Goal: Communication & Community: Answer question/provide support

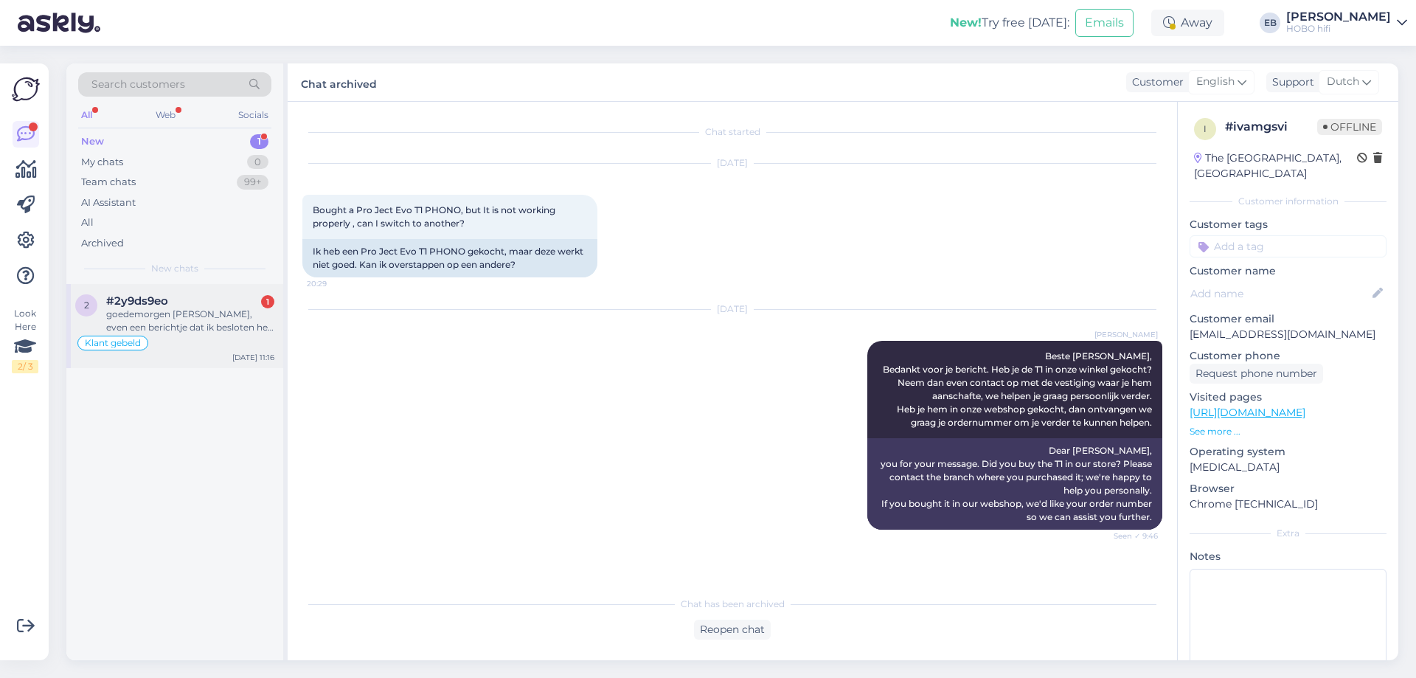
click at [209, 307] on div "goedemorgen [PERSON_NAME], even een berichtje dat ik besloten heb na lang luist…" at bounding box center [190, 320] width 168 height 27
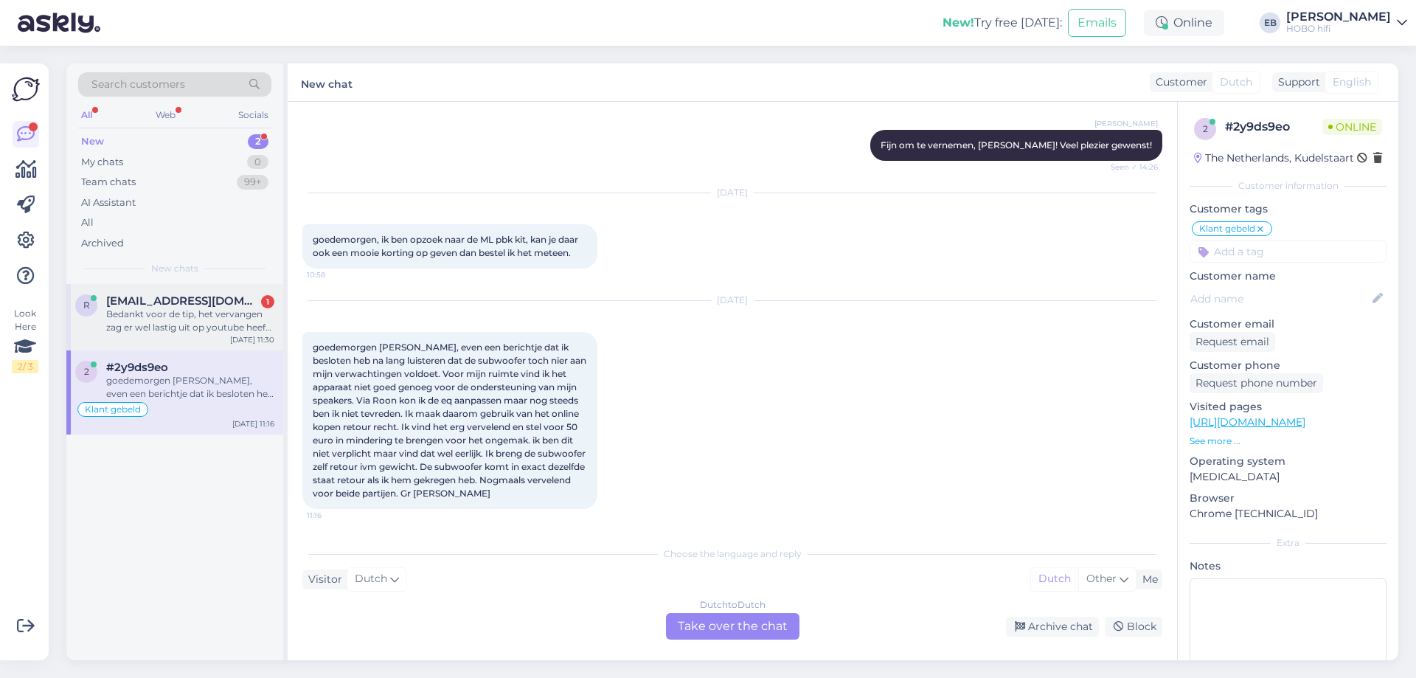
click at [220, 310] on div "Bedankt voor de tip, het vervangen zag er wel lastig uit op youtube heeft u dat…" at bounding box center [190, 320] width 168 height 27
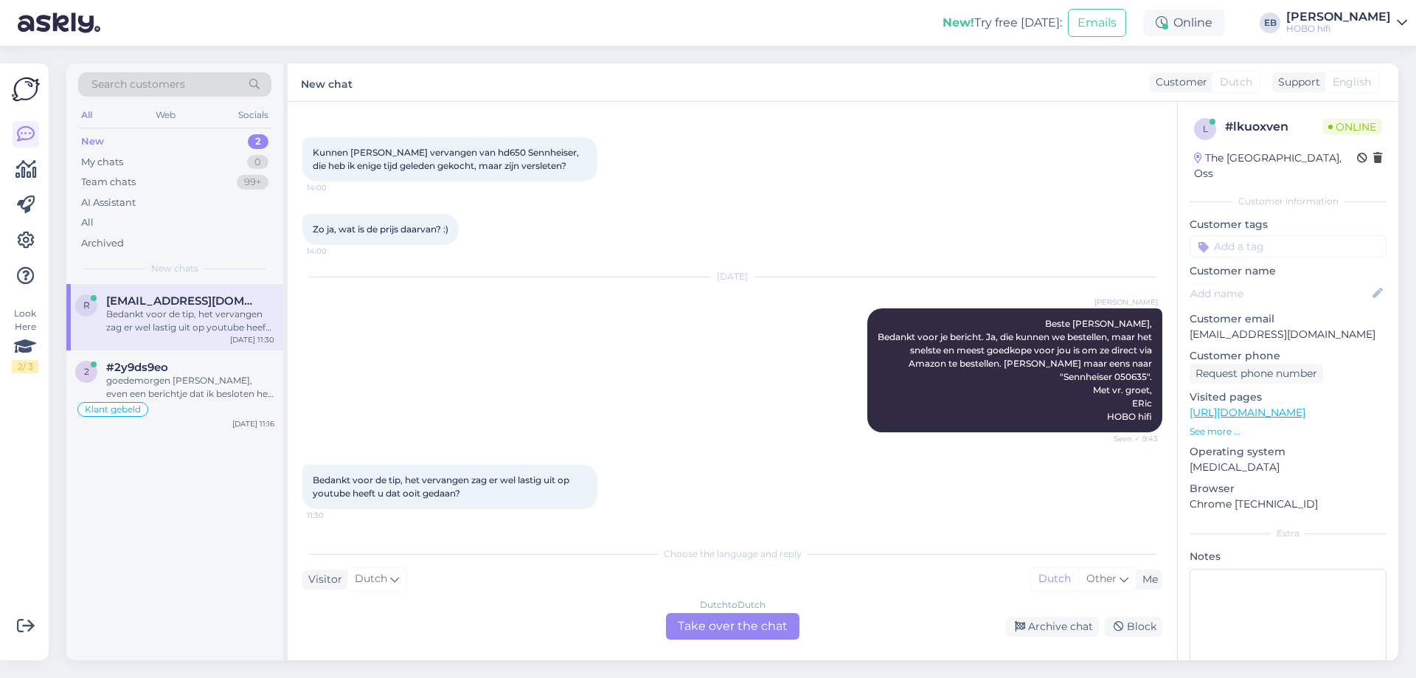
click at [757, 619] on div "Dutch to Dutch Take over the chat" at bounding box center [732, 626] width 133 height 27
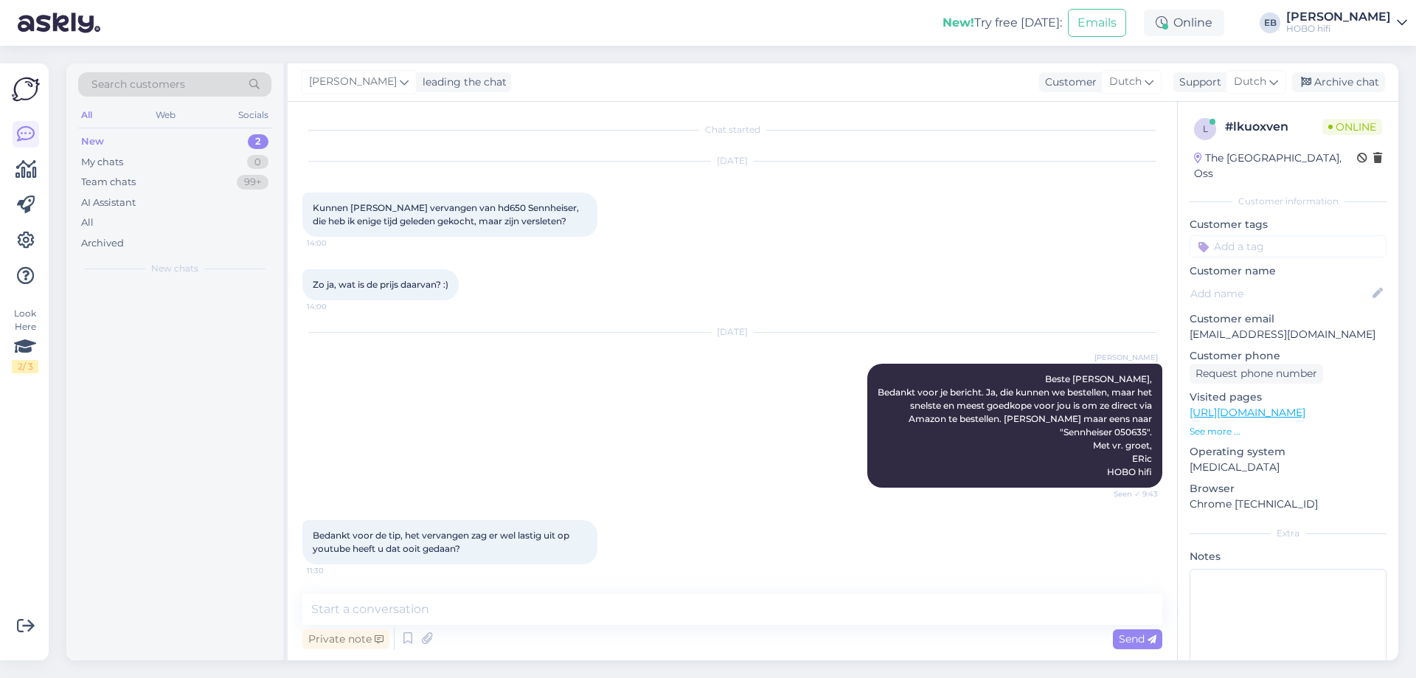
scroll to position [2, 0]
click at [650, 604] on textarea at bounding box center [732, 609] width 860 height 31
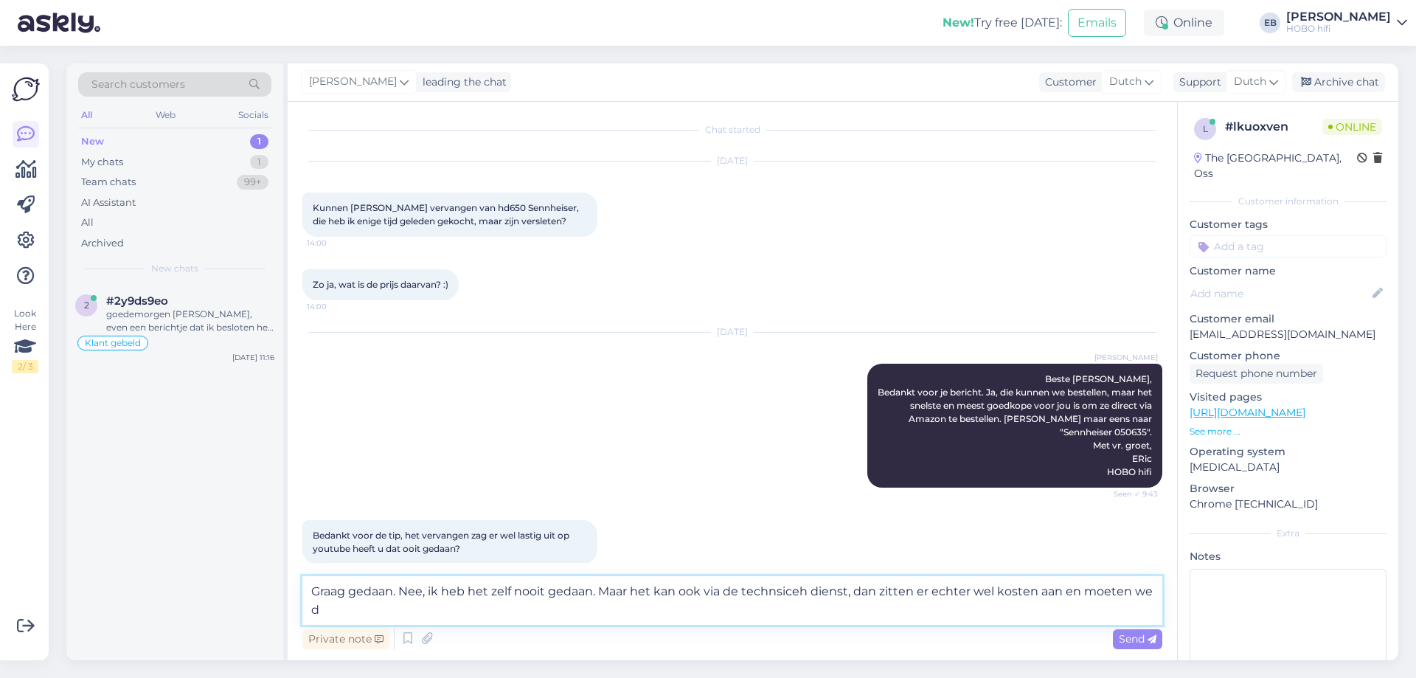
scroll to position [20, 0]
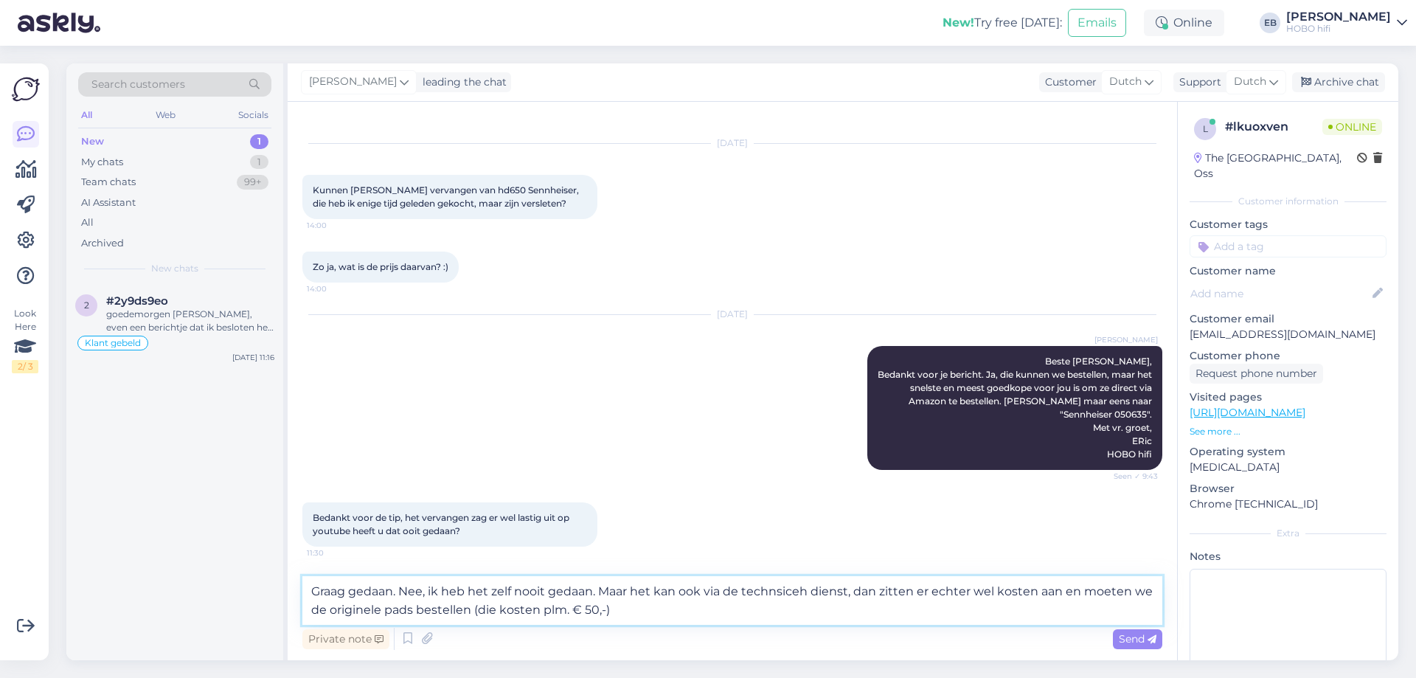
click at [800, 591] on textarea "Graag gedaan. Nee, ik heb het zelf nooit gedaan. Maar het kan ook via de techns…" at bounding box center [732, 600] width 860 height 49
type textarea "Graag gedaan. Nee, ik heb het zelf nooit gedaan. Maar het kan ook via de techns…"
click at [1140, 639] on span "Send" at bounding box center [1138, 638] width 38 height 13
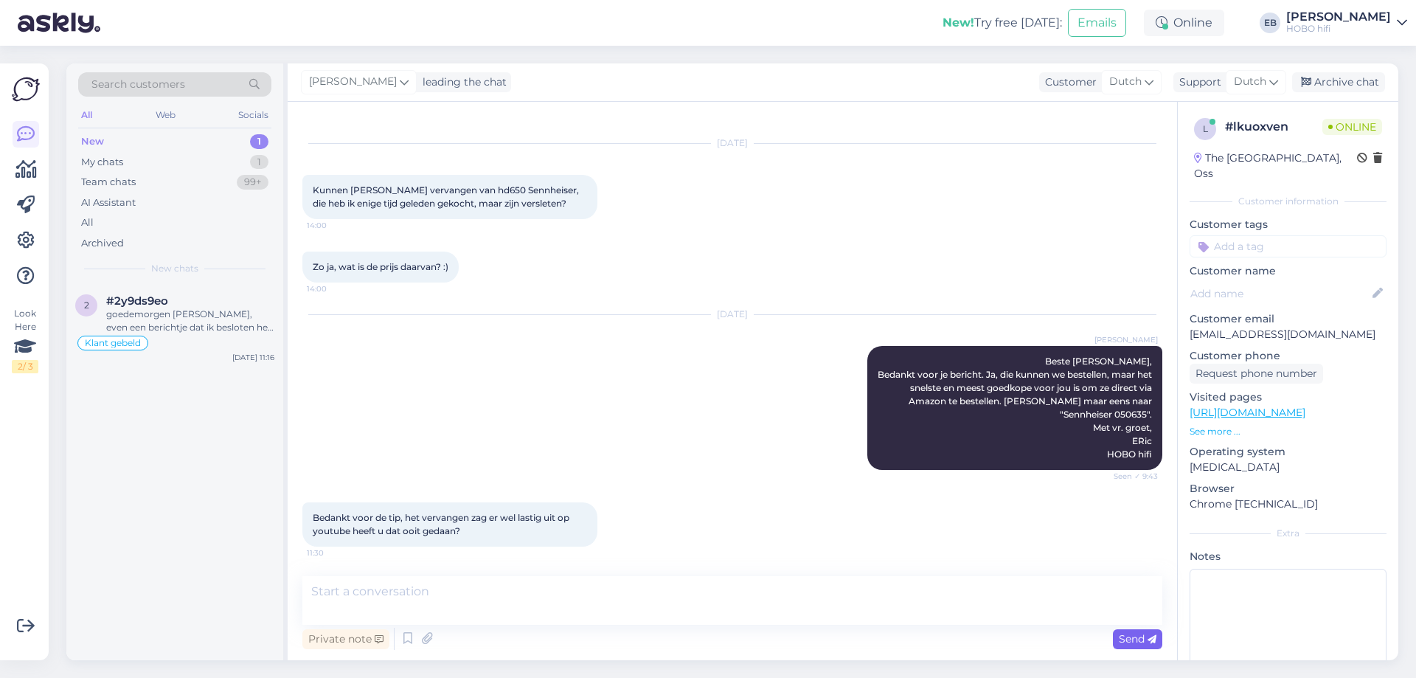
scroll to position [105, 0]
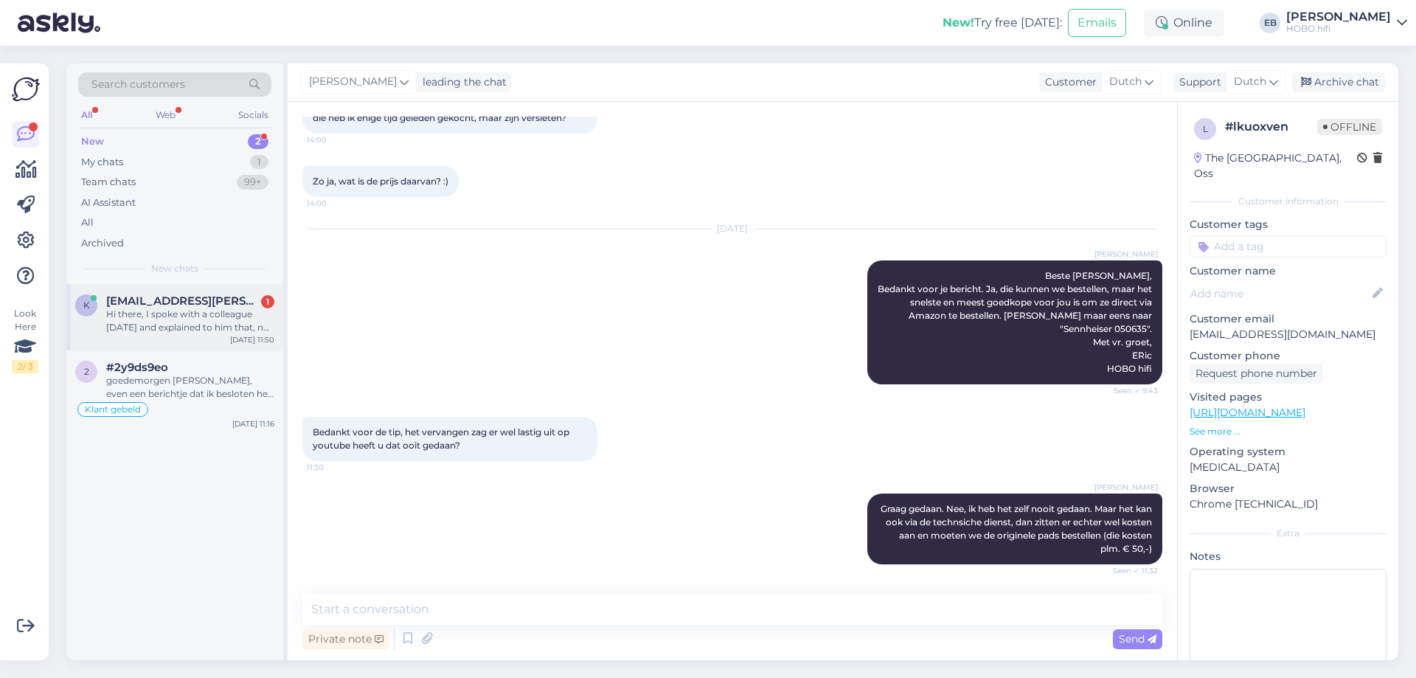
click at [242, 321] on div "Hi there, I spoke with a colleague [DATE] and explained to him that, no the sub…" at bounding box center [190, 320] width 168 height 27
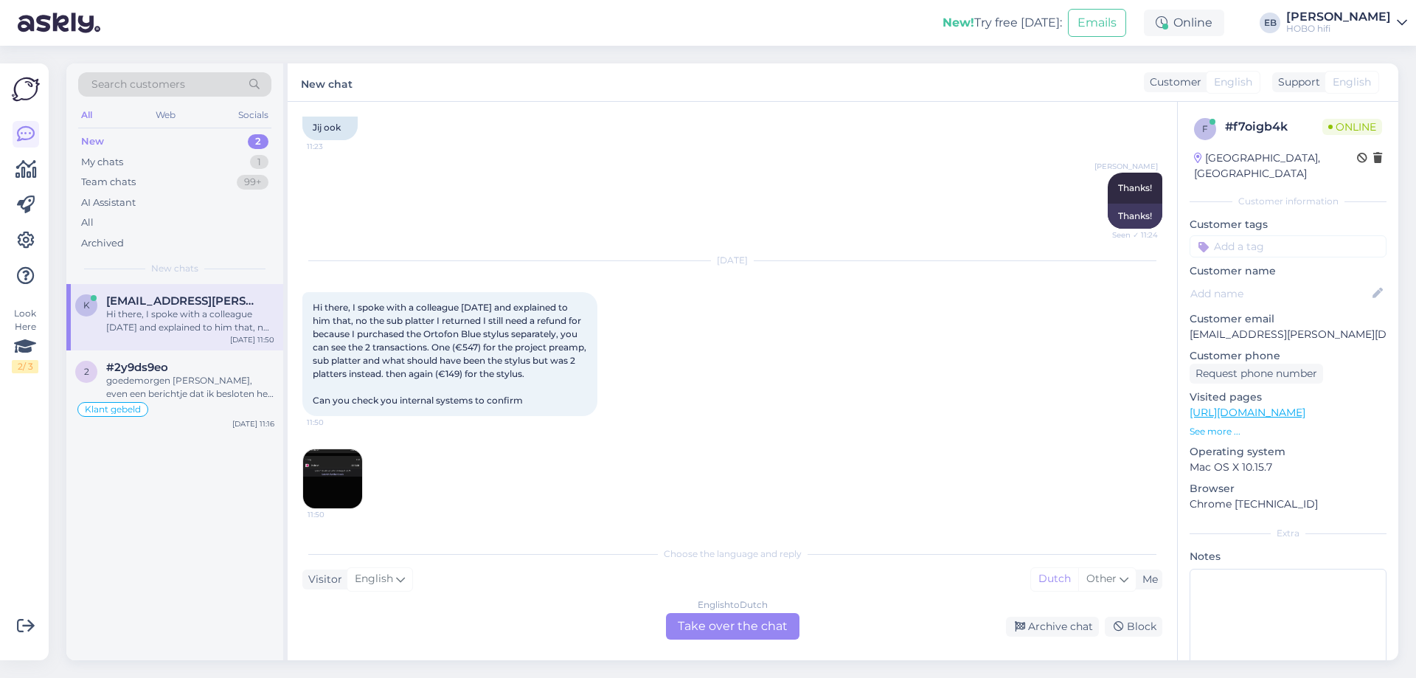
click at [739, 629] on div "English to Dutch Take over the chat" at bounding box center [732, 626] width 133 height 27
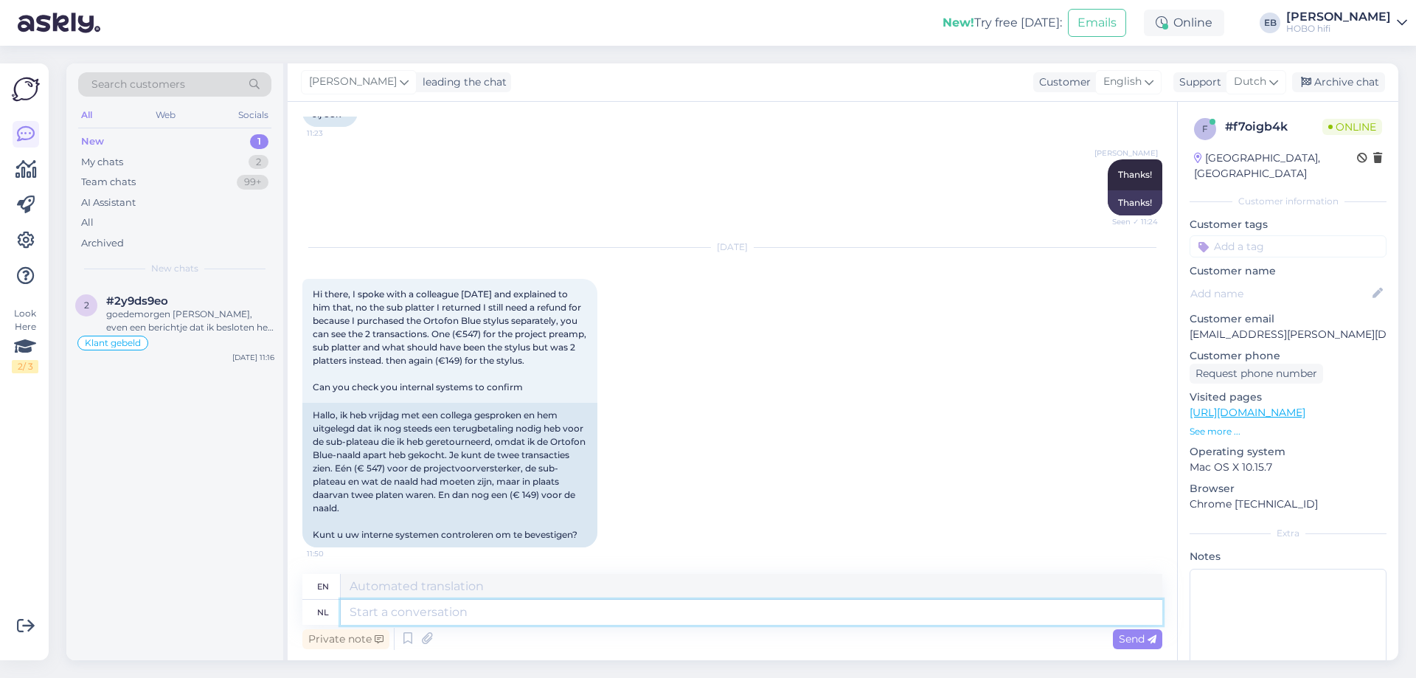
click at [398, 612] on textarea at bounding box center [751, 611] width 821 height 25
type textarea "Goede"
type textarea "Good"
type textarea "Goedemorgen<"
type textarea "Good morning<"
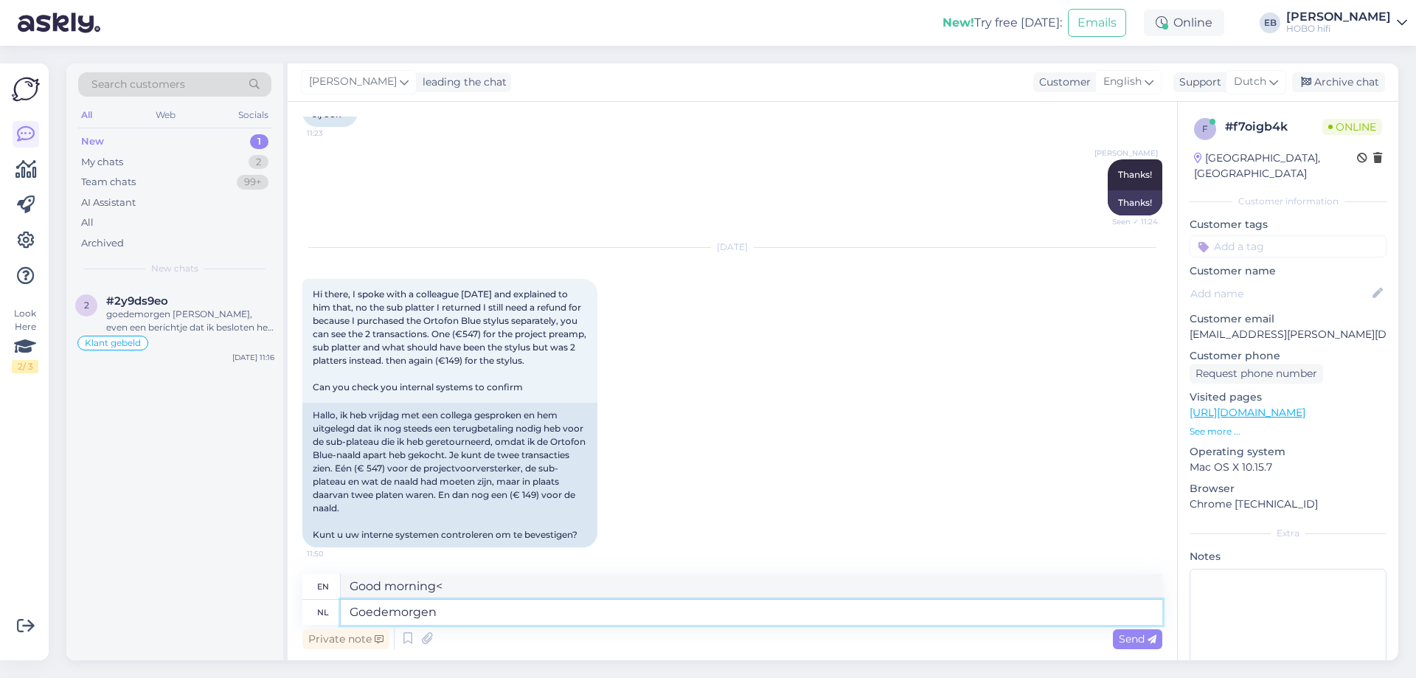
type textarea "Goedemorgen,"
type textarea "Good morning,"
type textarea "Goedemorgen,"
click at [1141, 642] on span "Send" at bounding box center [1138, 638] width 38 height 13
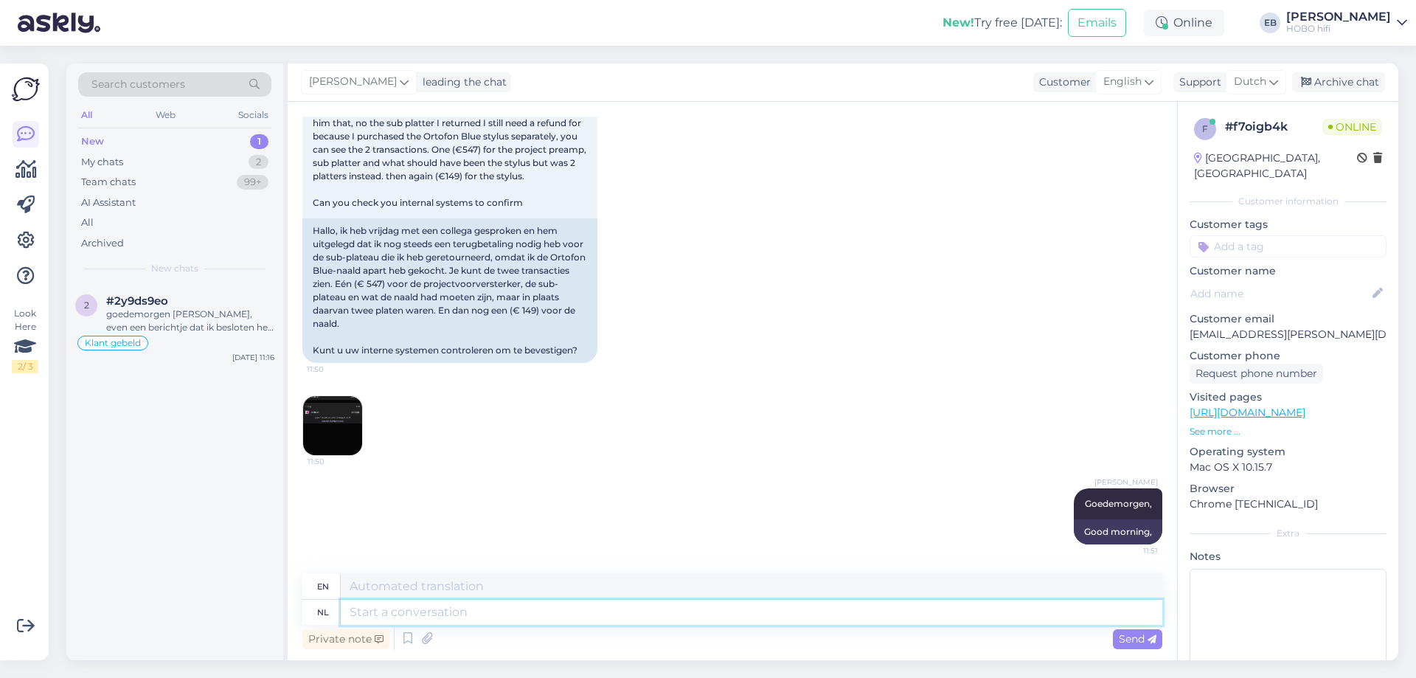
click at [493, 616] on textarea at bounding box center [751, 611] width 821 height 25
click at [467, 621] on textarea at bounding box center [751, 611] width 821 height 25
type textarea "Het"
type textarea "It"
type textarea "Het is"
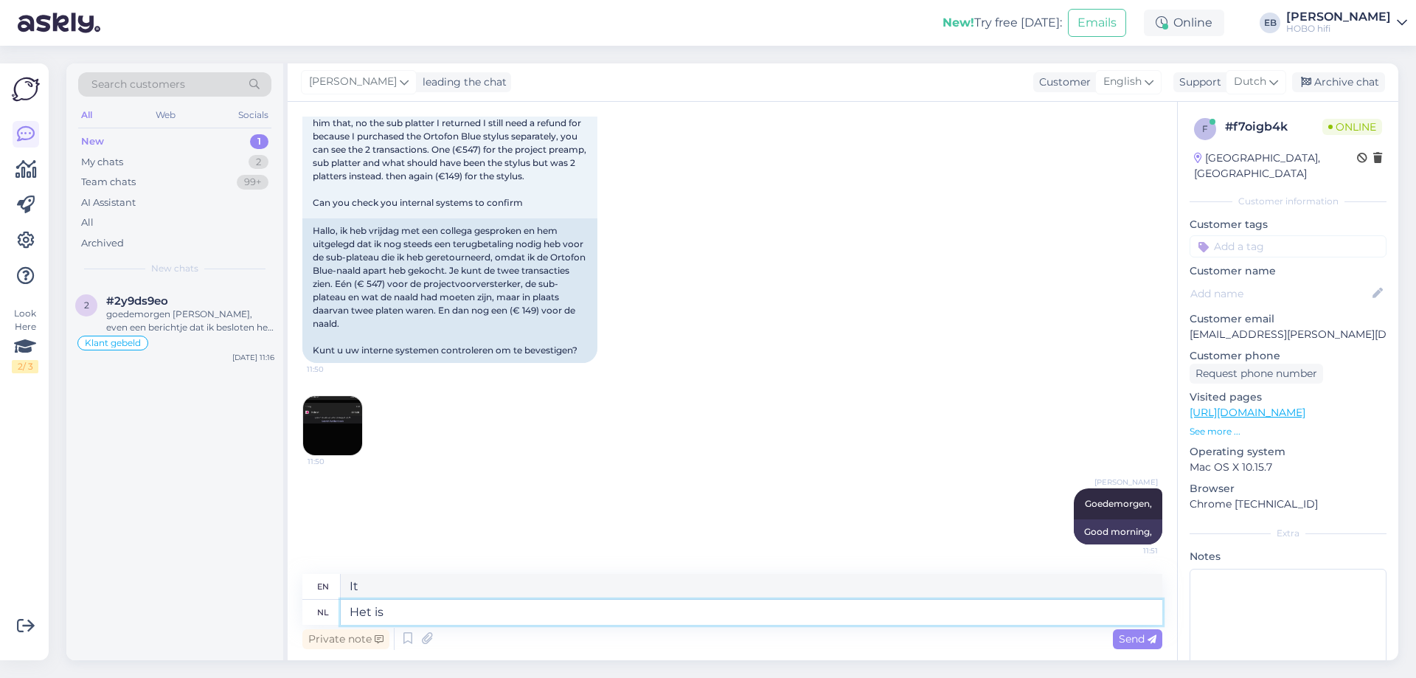
type textarea "It is"
type textarea "Het is op"
type textarea "It is on"
type textarea "Het is op dit"
type textarea "It is on this"
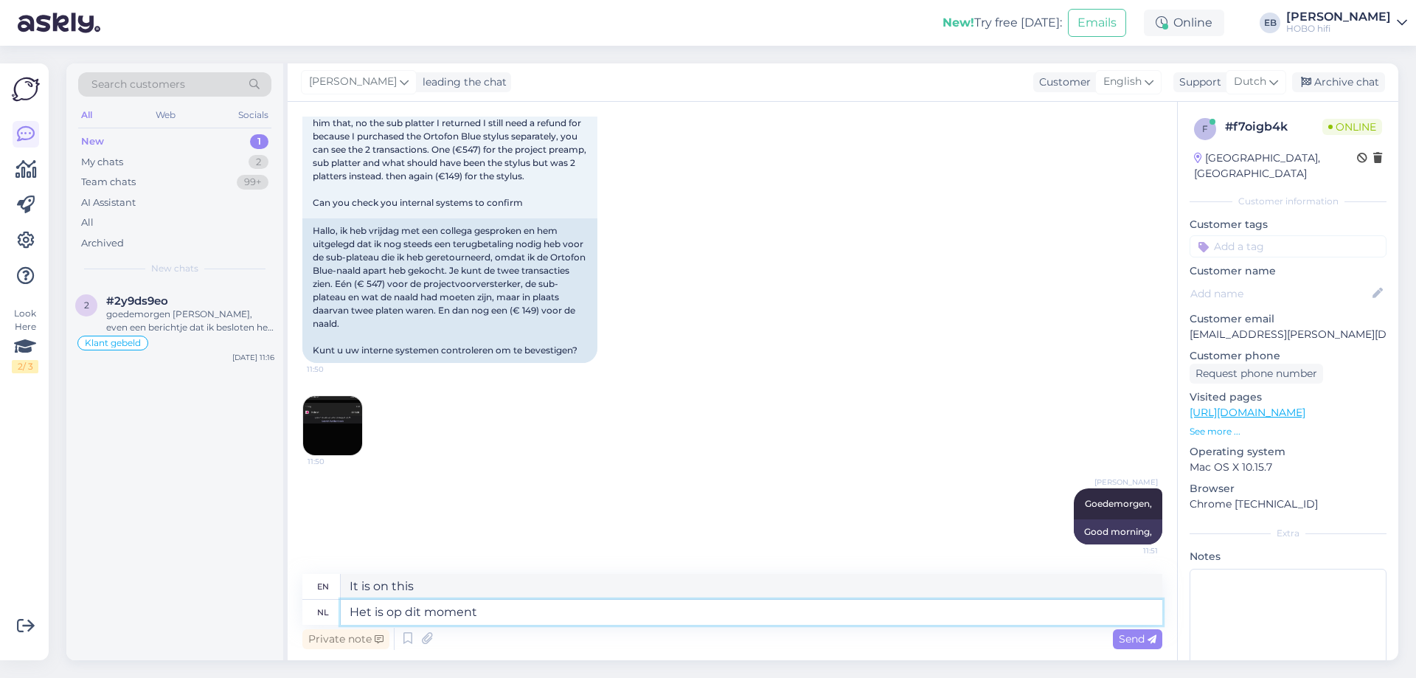
type textarea "Het is op dit moment"
type textarea "It is at this moment"
type textarea "Het is op dit moment erg"
type textarea "It's very bad right now"
type textarea "Het is op dit moment erg druk, maa"
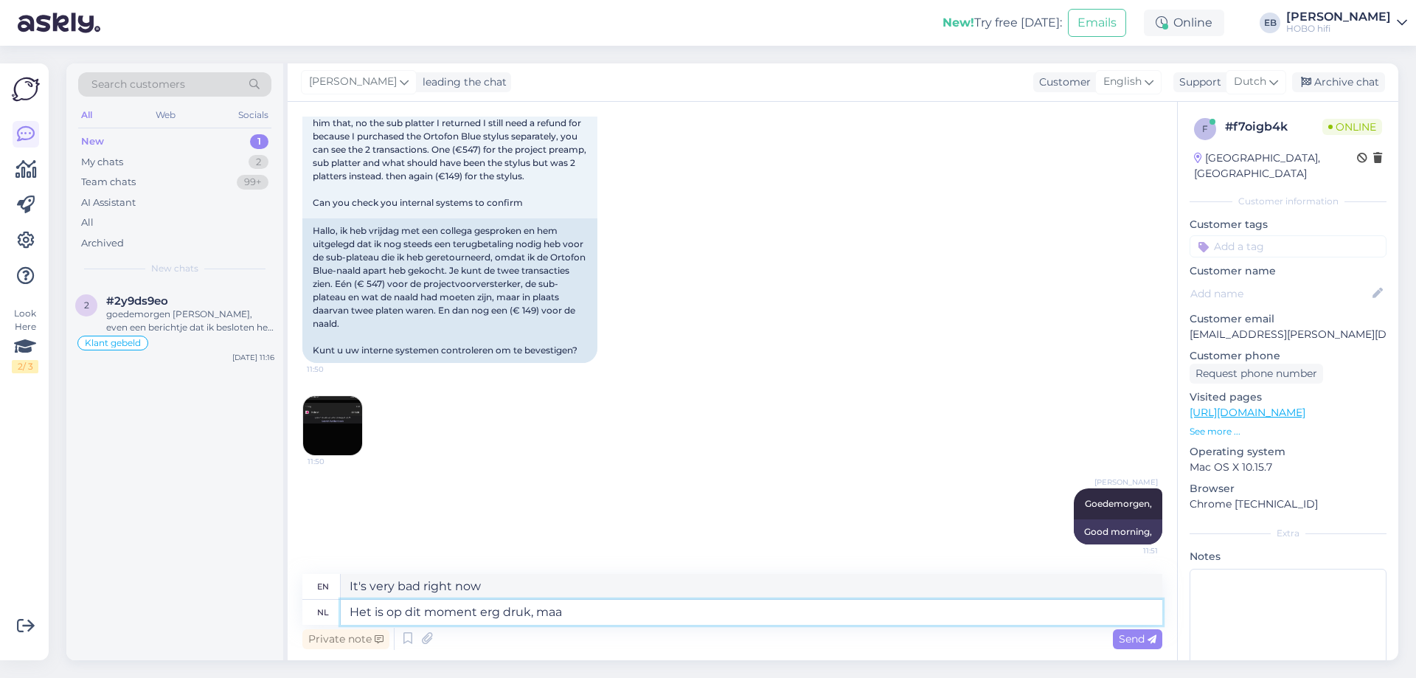
type textarea "It's very busy at the moment,"
type textarea "Het is op dit moment erg druk, maar"
type textarea "It's very busy at the moment, but"
type textarea "Het is op dit moment erg druk, maar we"
type textarea "It's very busy at the moment, but we"
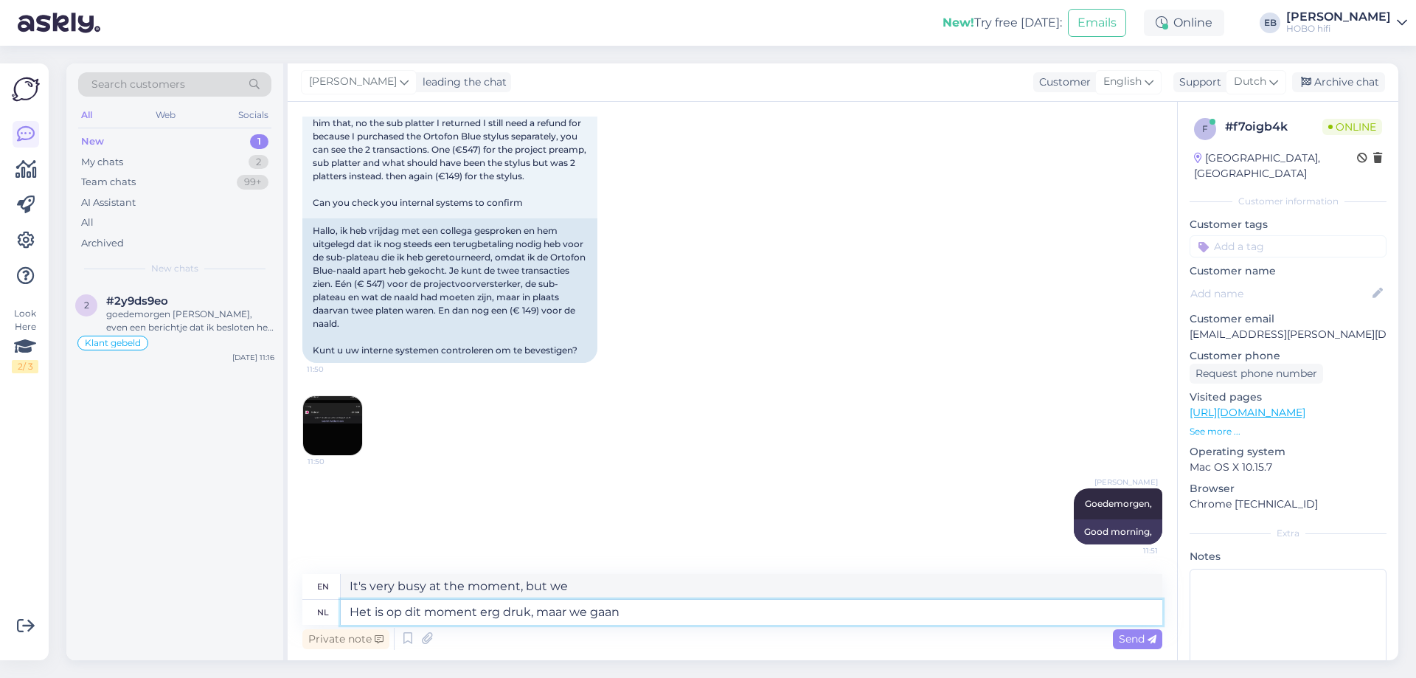
type textarea "Het is op dit moment erg druk, maar we gaan"
type textarea "It's very busy at the moment, but we're going"
type textarea "Het is op dit moment erg druk, maar we gaan het"
type textarea "It's very busy at the moment, but we'll manage"
type textarea "Het is op dit moment erg druk, maar we gaan het uitzoeken"
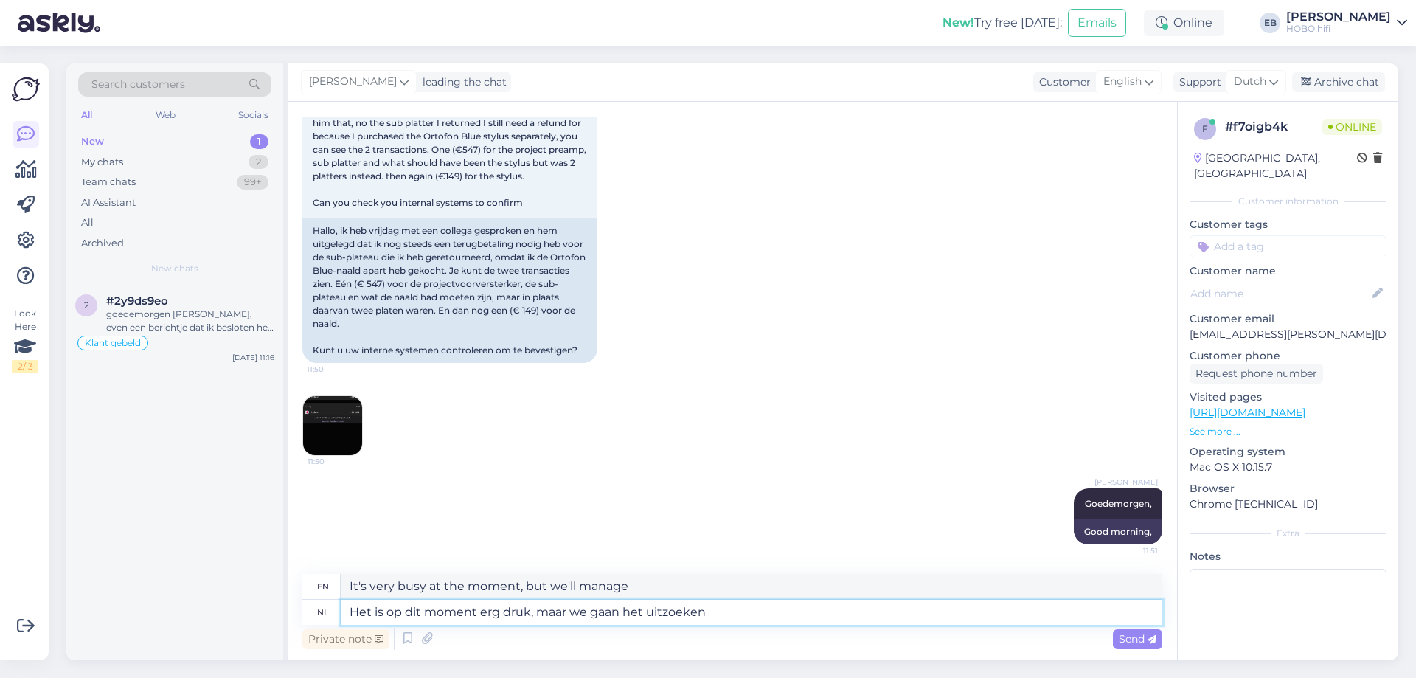
type textarea "It's very busy at the moment, but we'll look into it"
type textarea "Het is op dit moment erg druk, maar we gaan het uitzoeken en"
type textarea "It's very busy at the moment but we'll look into it and"
type textarea "Het is op dit moment erg druk, maar we gaan het uitzoeken en komen"
type textarea "It's very busy at the moment but we'll look into it and get back to you"
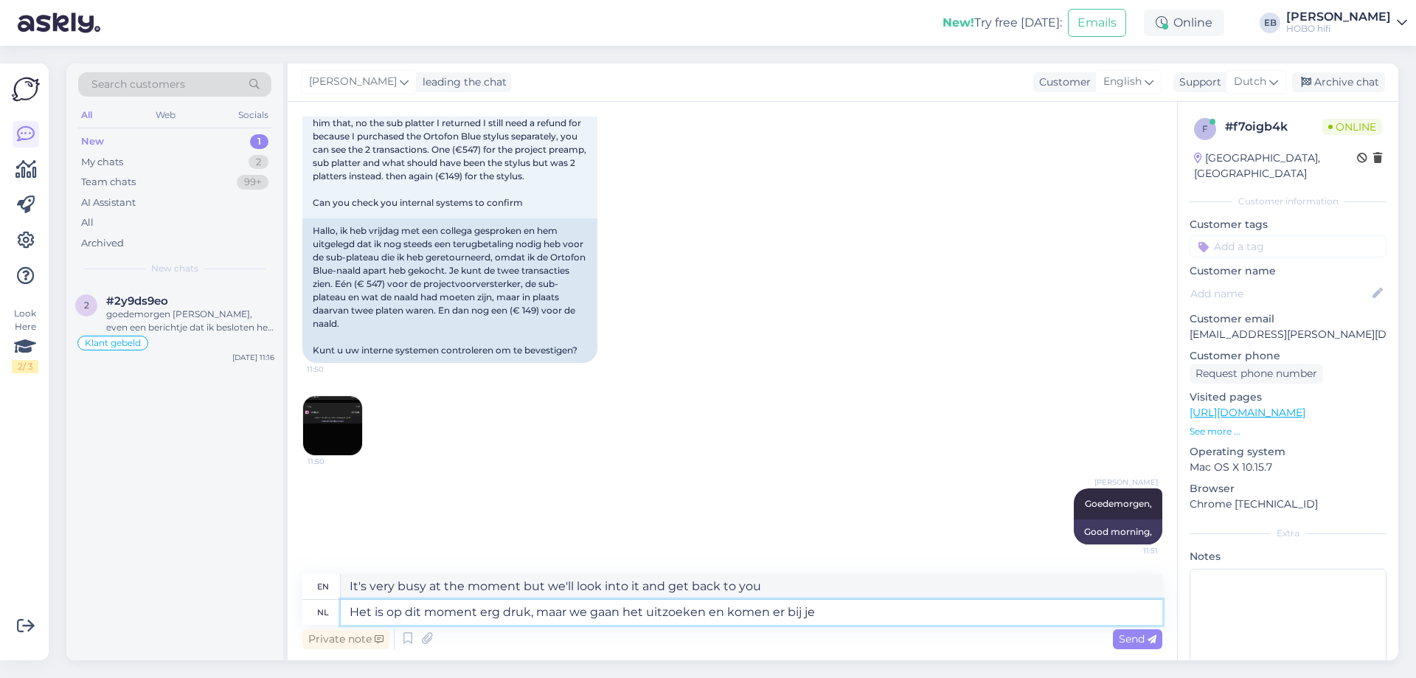
type textarea "Het is op dit moment erg druk, maar we gaan het uitzoeken en komen er bij je"
type textarea "It's very busy at the moment, but we will look into it and get back to you."
type textarea "Het is op dit moment erg druk, maar we gaan het uitzoeken en komen er bij je op"
type textarea "It's very busy at the moment, but we'll look into it and get back to you."
type textarea "Het is op dit moment erg druk, maar we gaan het uitzoeken en komen er bij je op…"
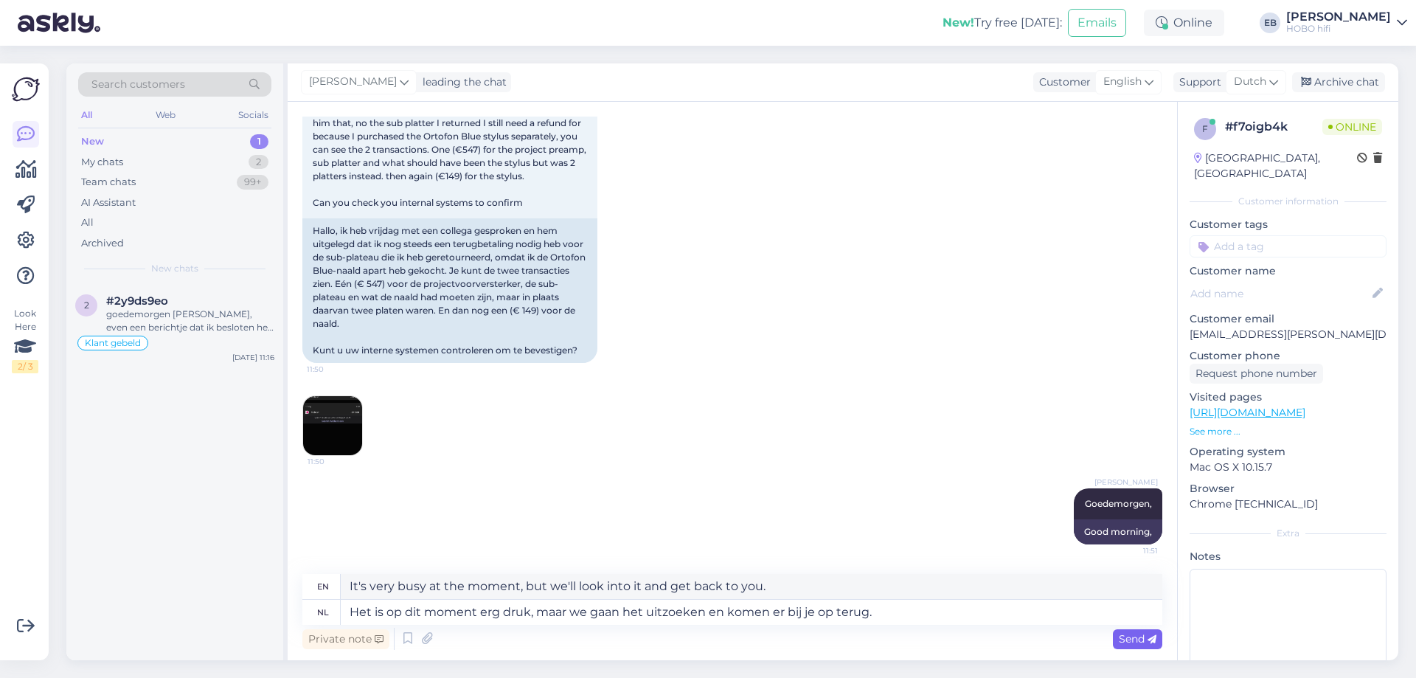
click at [1149, 635] on icon at bounding box center [1151, 639] width 9 height 9
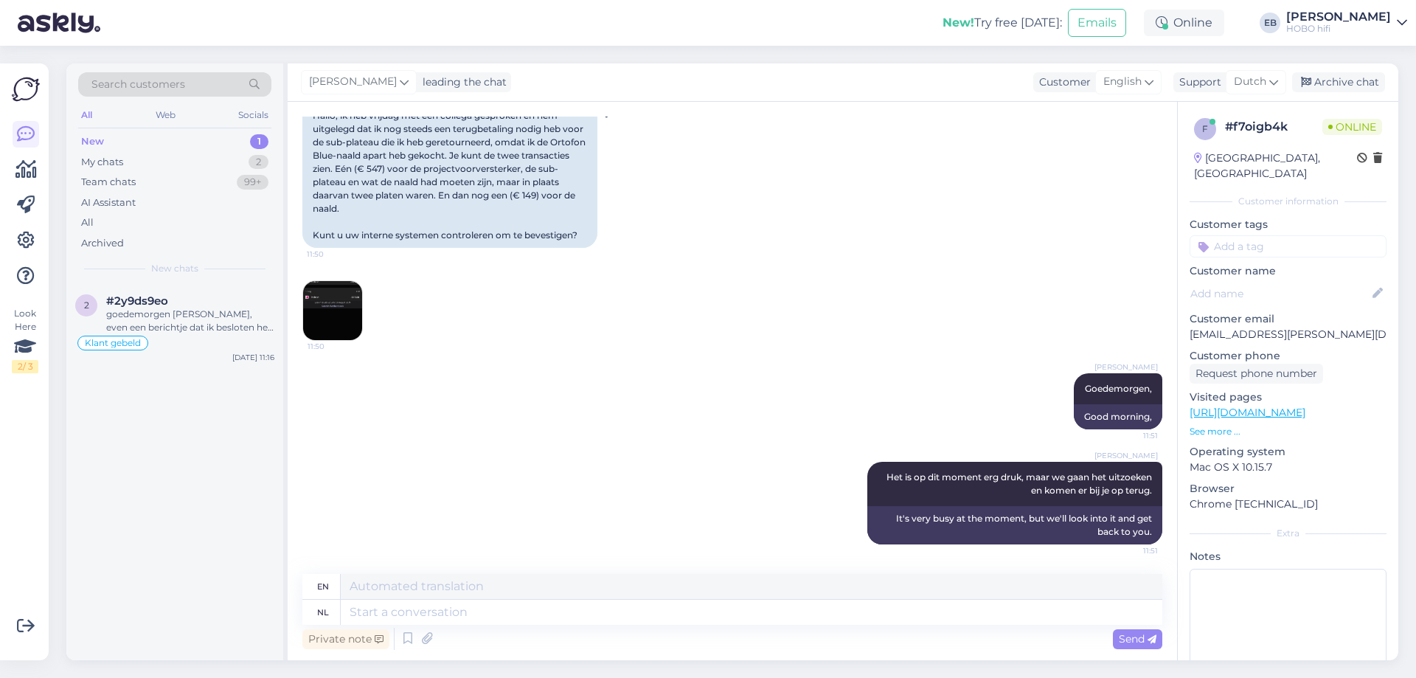
scroll to position [3234, 0]
click at [1241, 254] on input at bounding box center [1287, 246] width 197 height 22
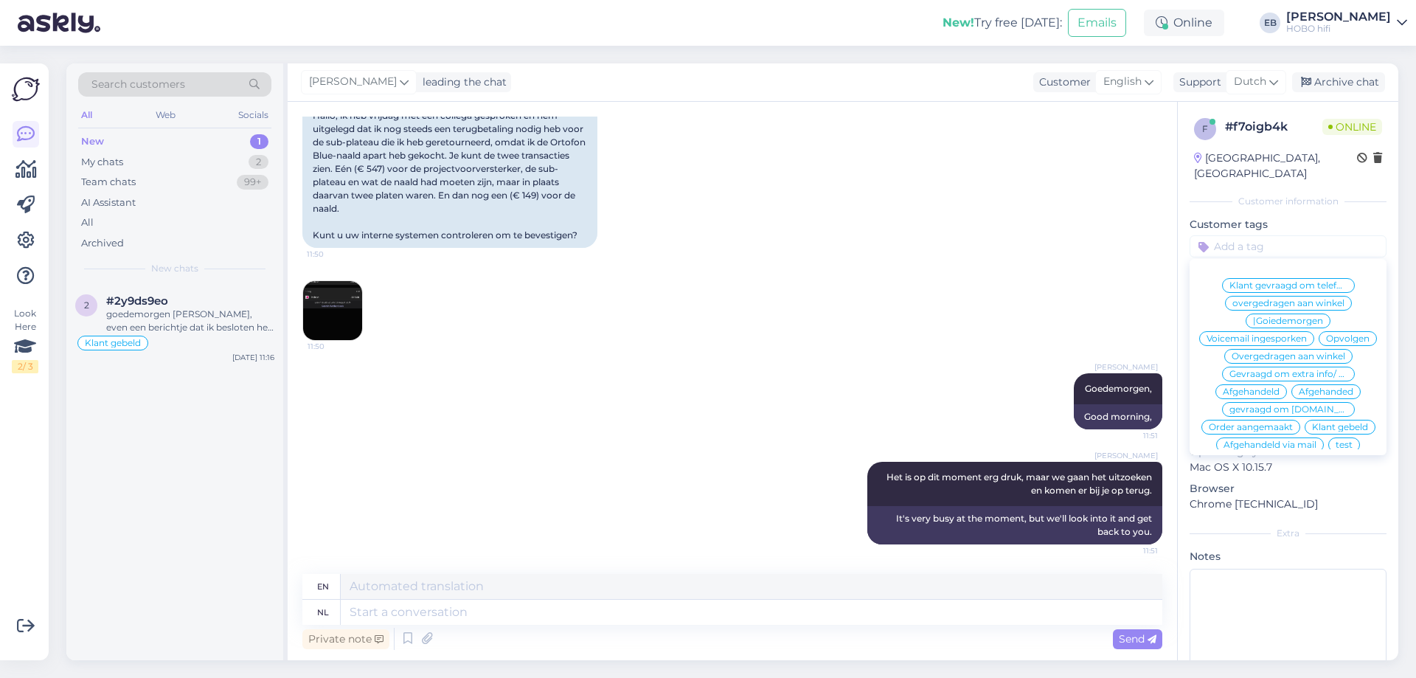
click at [1318, 346] on div "Opvolgen" at bounding box center [1347, 338] width 58 height 15
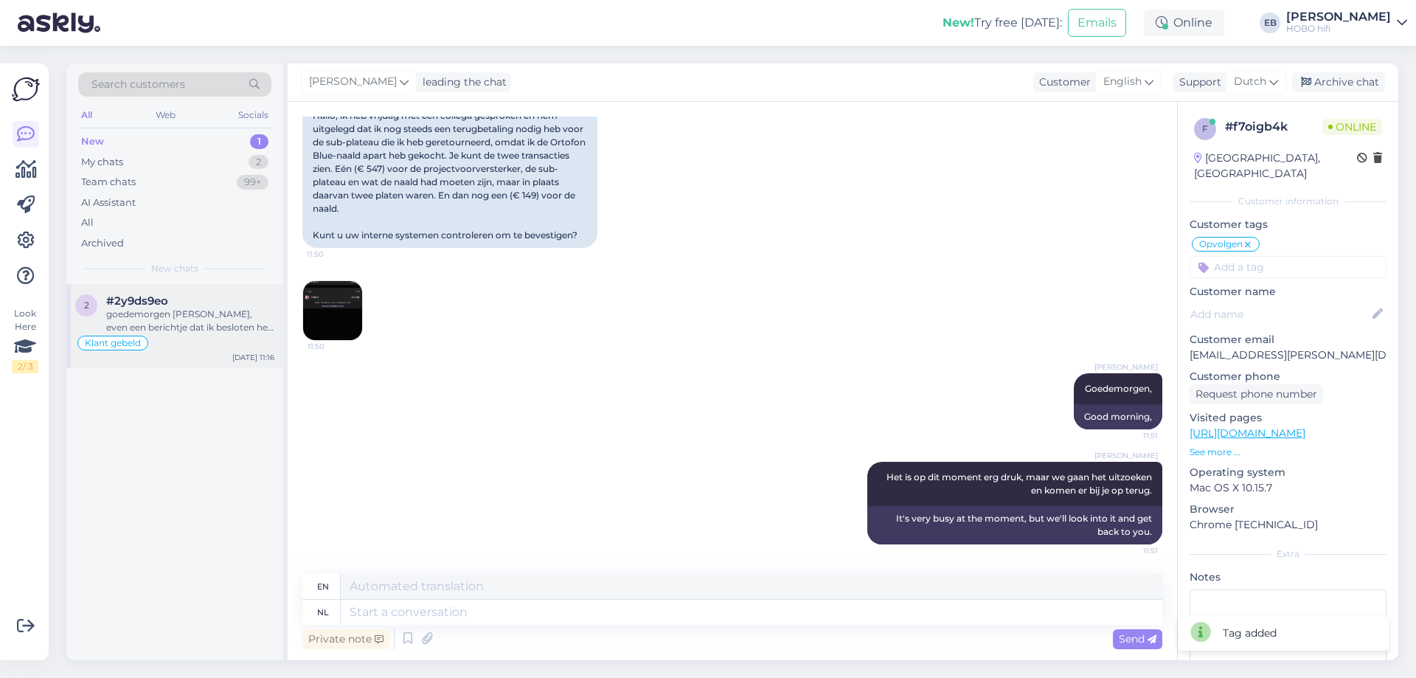
click at [194, 317] on div "goedemorgen [PERSON_NAME], even een berichtje dat ik besloten heb na lang luist…" at bounding box center [190, 320] width 168 height 27
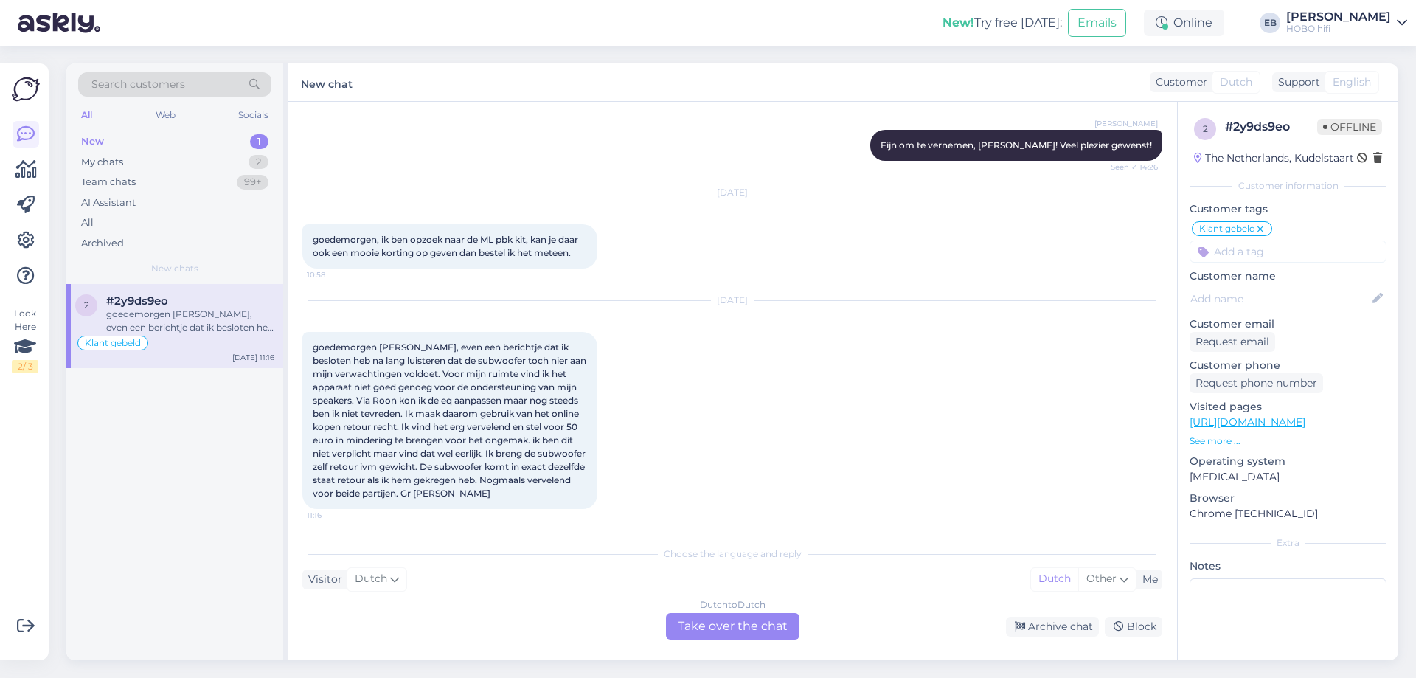
scroll to position [1733, 0]
